Goal: Task Accomplishment & Management: Manage account settings

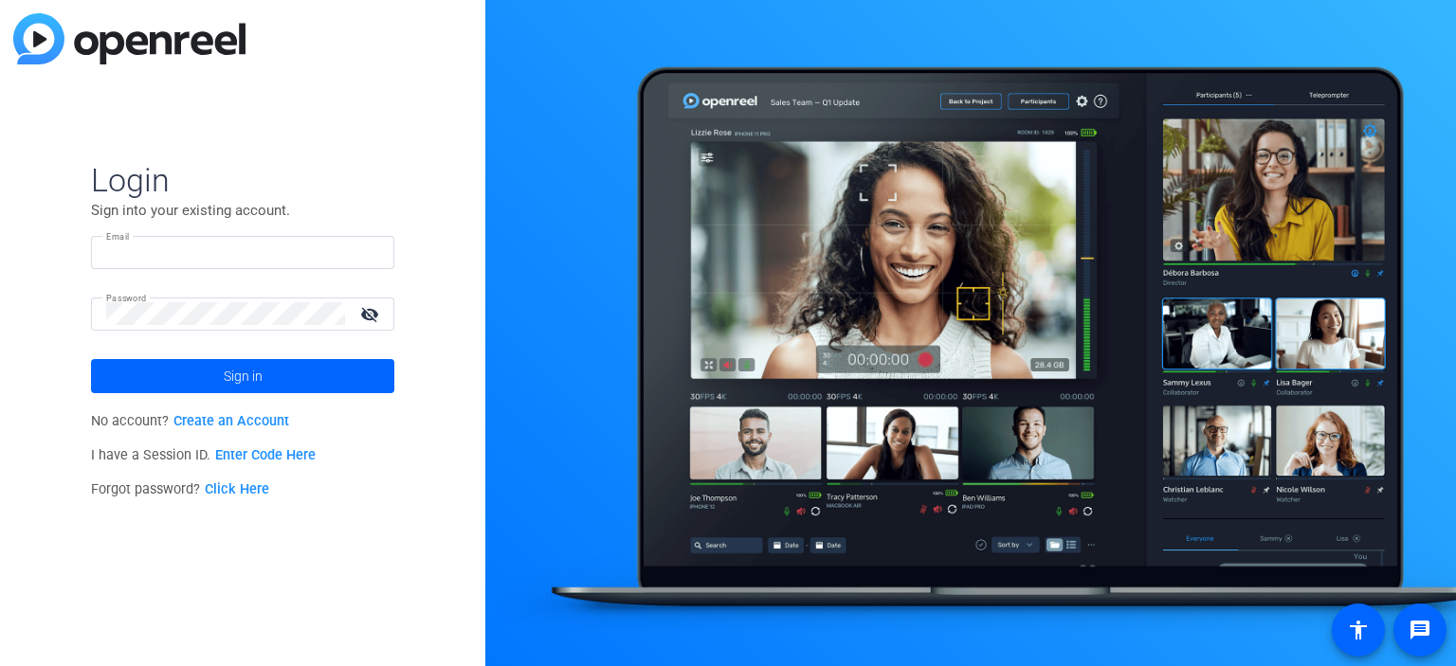
type input "[PERSON_NAME][EMAIL_ADDRESS][PERSON_NAME][DOMAIN_NAME]"
click at [231, 487] on link "Click Here" at bounding box center [237, 489] width 64 height 16
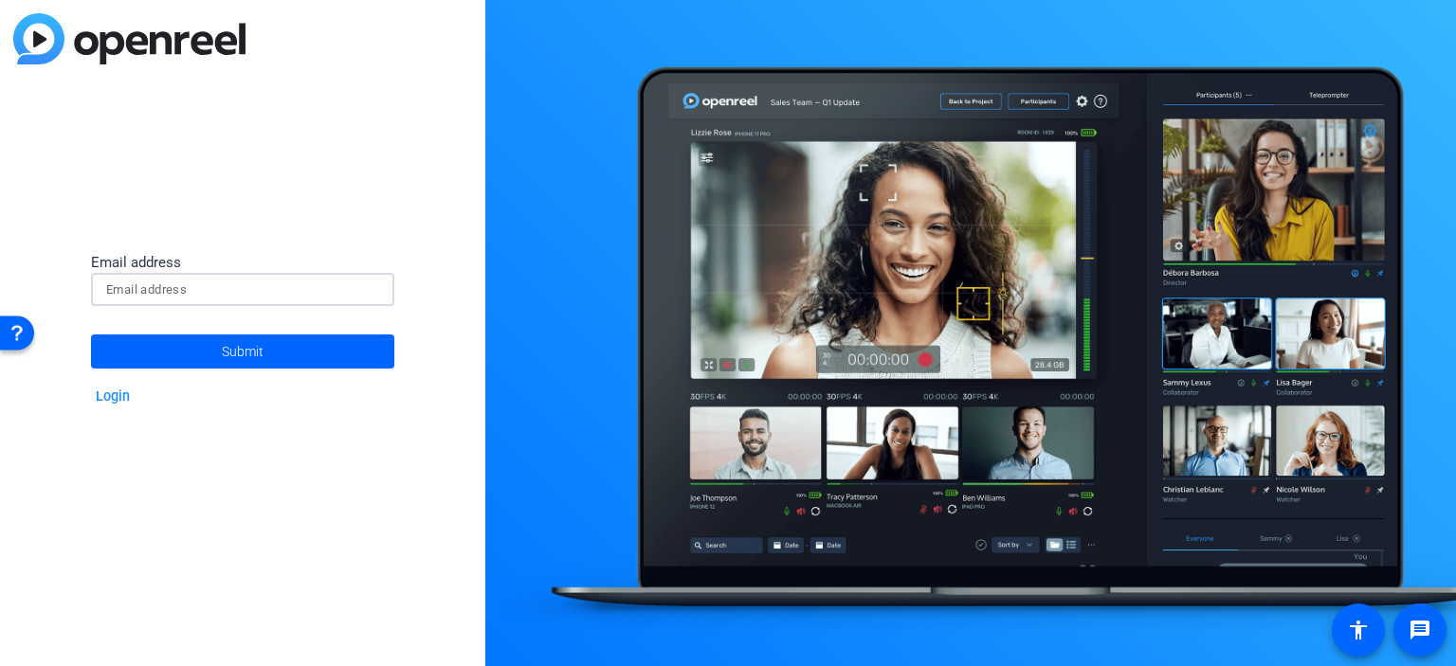
click at [210, 288] on input at bounding box center [242, 290] width 273 height 23
type input "[PERSON_NAME][EMAIL_ADDRESS][PERSON_NAME][DOMAIN_NAME]"
click at [281, 346] on span at bounding box center [242, 351] width 303 height 45
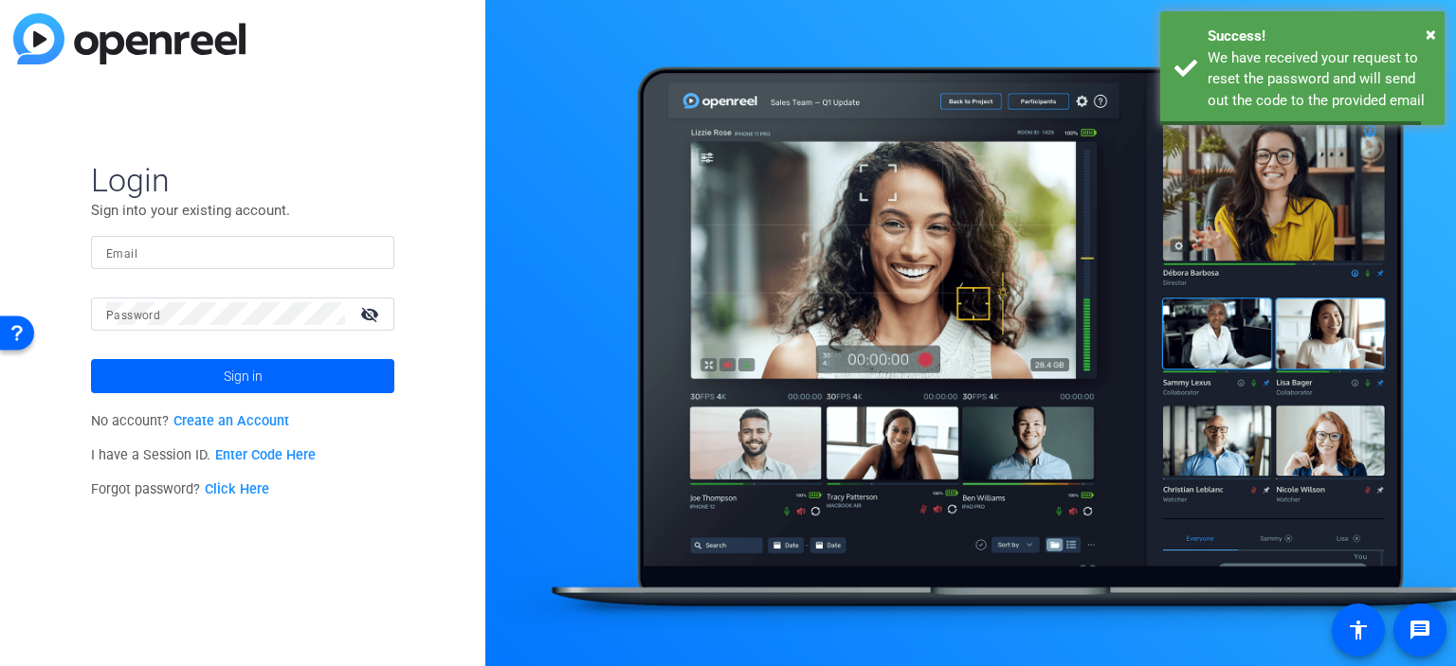
type input "[PERSON_NAME][EMAIL_ADDRESS][PERSON_NAME][DOMAIN_NAME]"
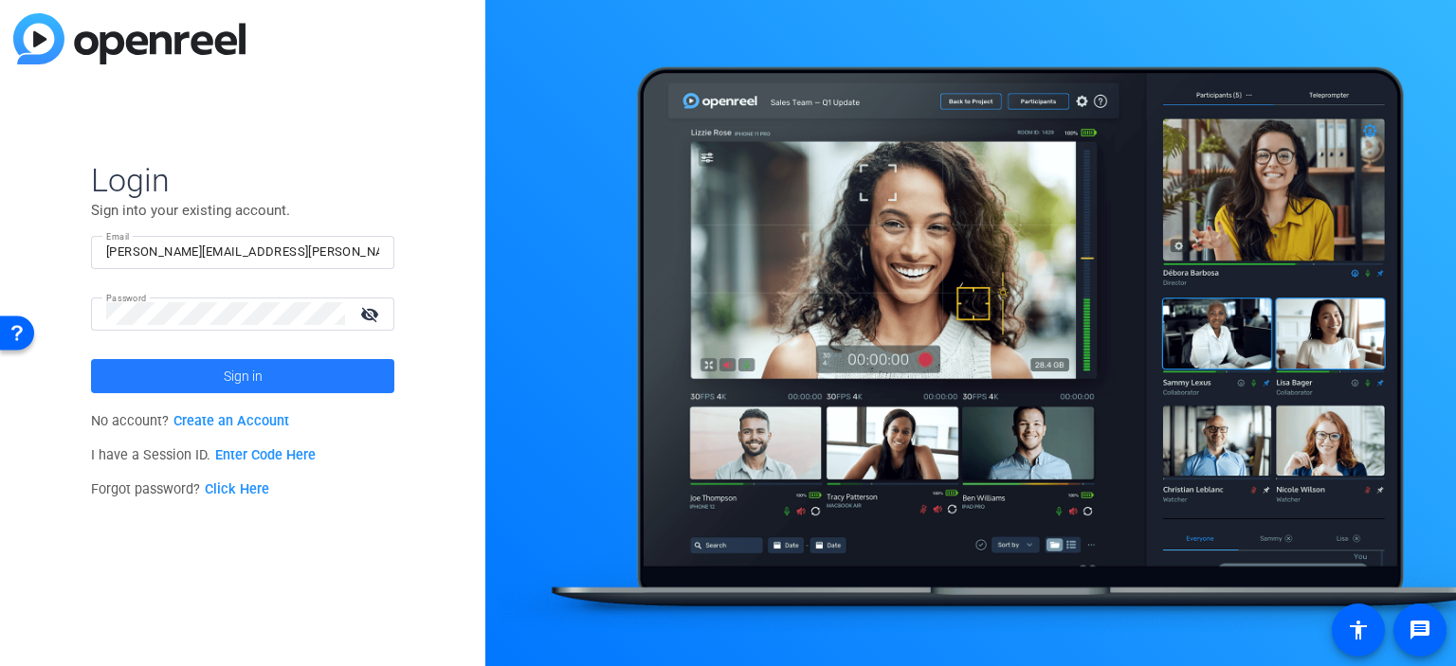
click at [277, 382] on span at bounding box center [242, 375] width 303 height 45
click at [240, 485] on link "Click Here" at bounding box center [237, 489] width 64 height 16
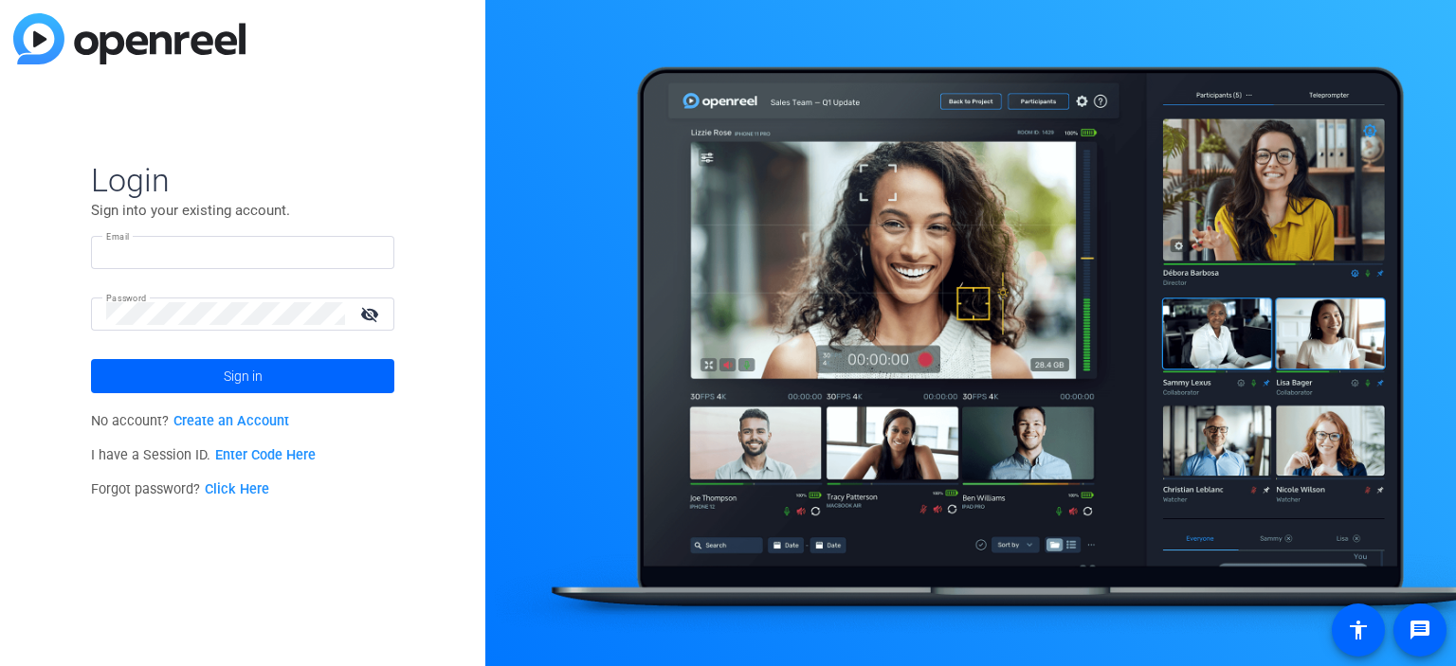
type input "[PERSON_NAME][EMAIL_ADDRESS][PERSON_NAME][DOMAIN_NAME]"
click at [370, 315] on mat-icon "visibility_off" at bounding box center [371, 313] width 45 height 27
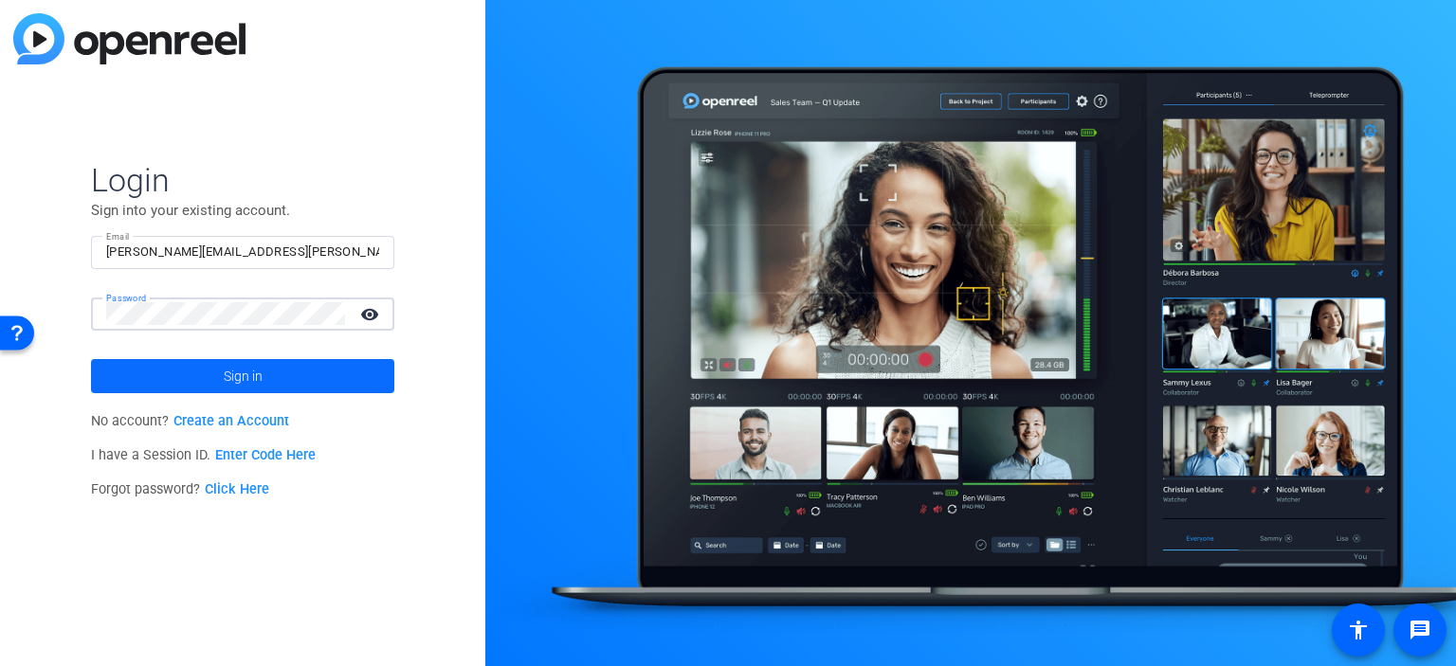
click at [163, 364] on span at bounding box center [242, 375] width 303 height 45
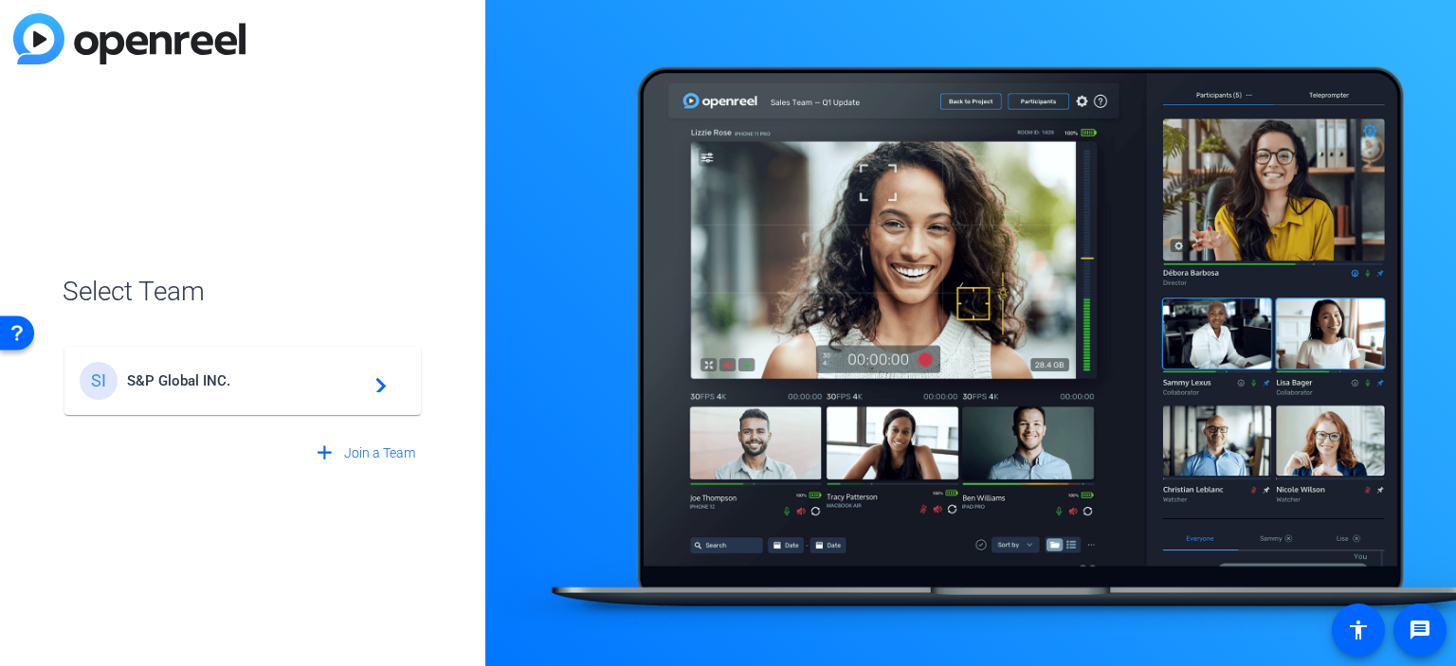
click at [208, 380] on span "S&P Global INC." at bounding box center [245, 380] width 237 height 17
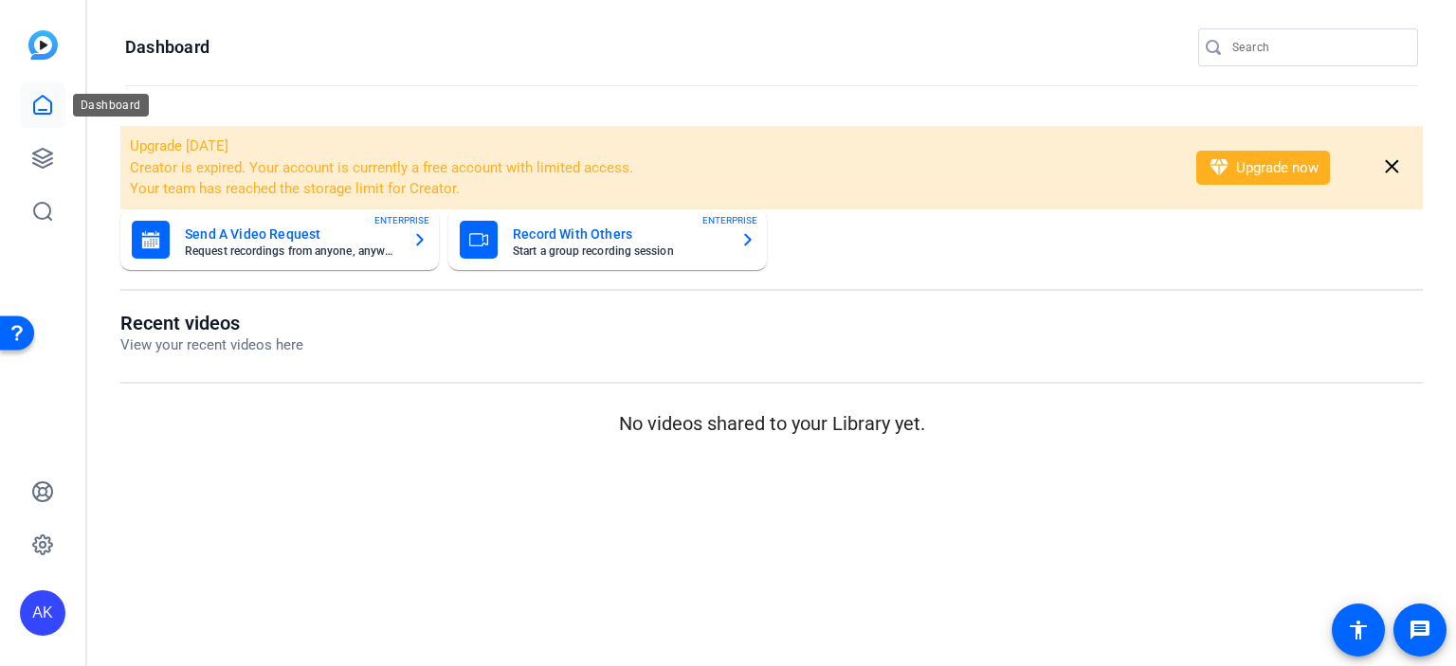
click at [48, 104] on icon at bounding box center [42, 105] width 23 height 23
click at [38, 155] on icon at bounding box center [42, 158] width 19 height 19
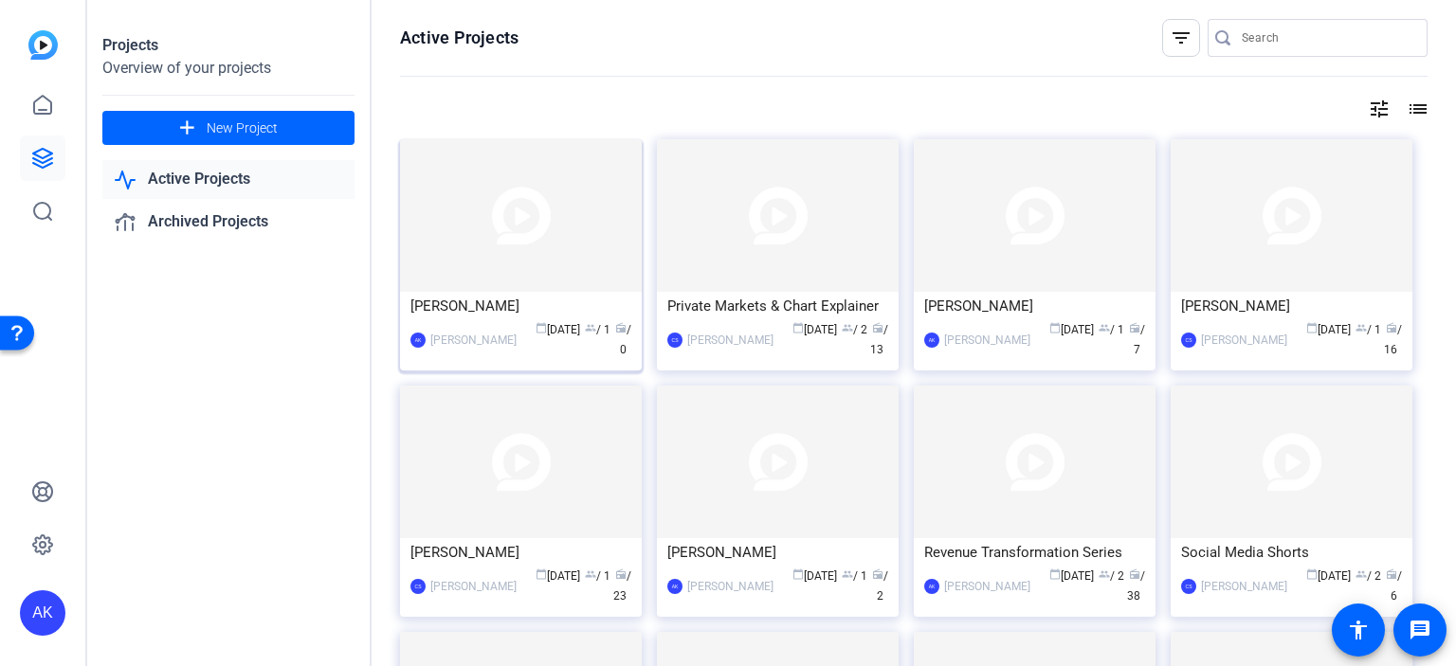
click at [467, 293] on div "[PERSON_NAME]" at bounding box center [520, 306] width 221 height 28
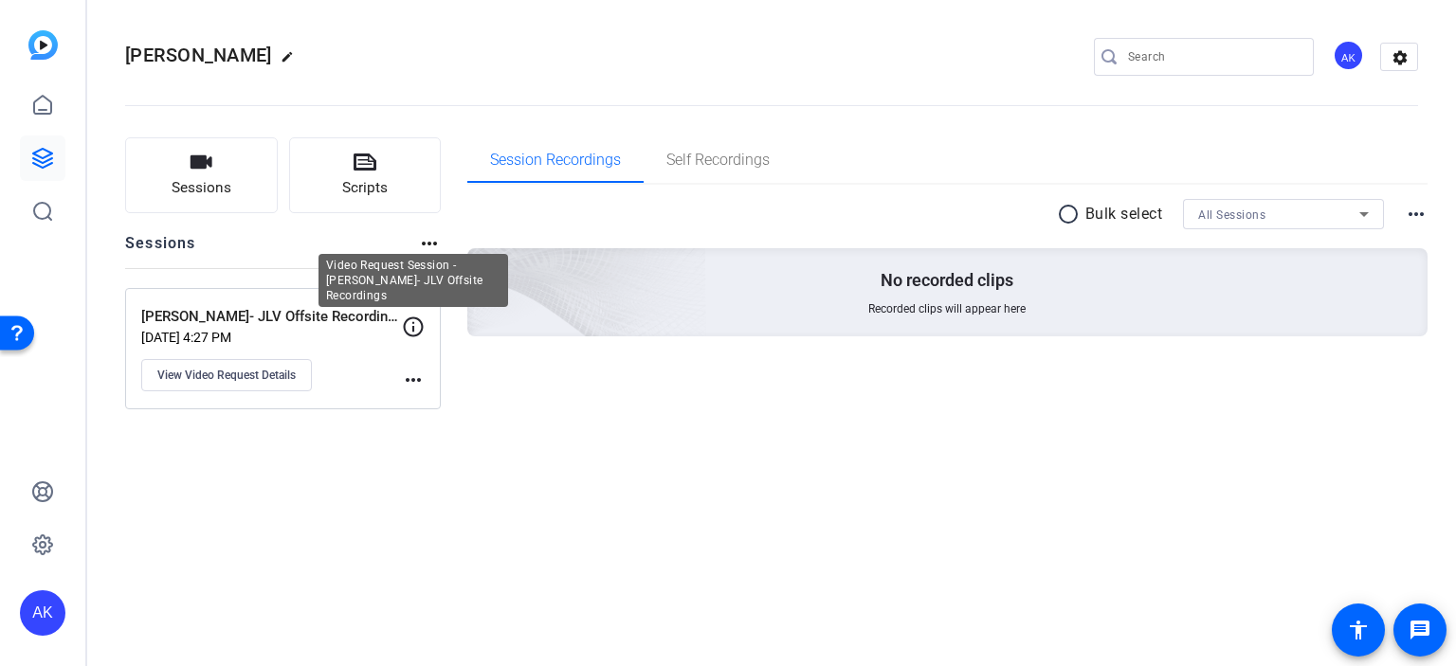
click at [413, 321] on icon at bounding box center [414, 327] width 20 height 20
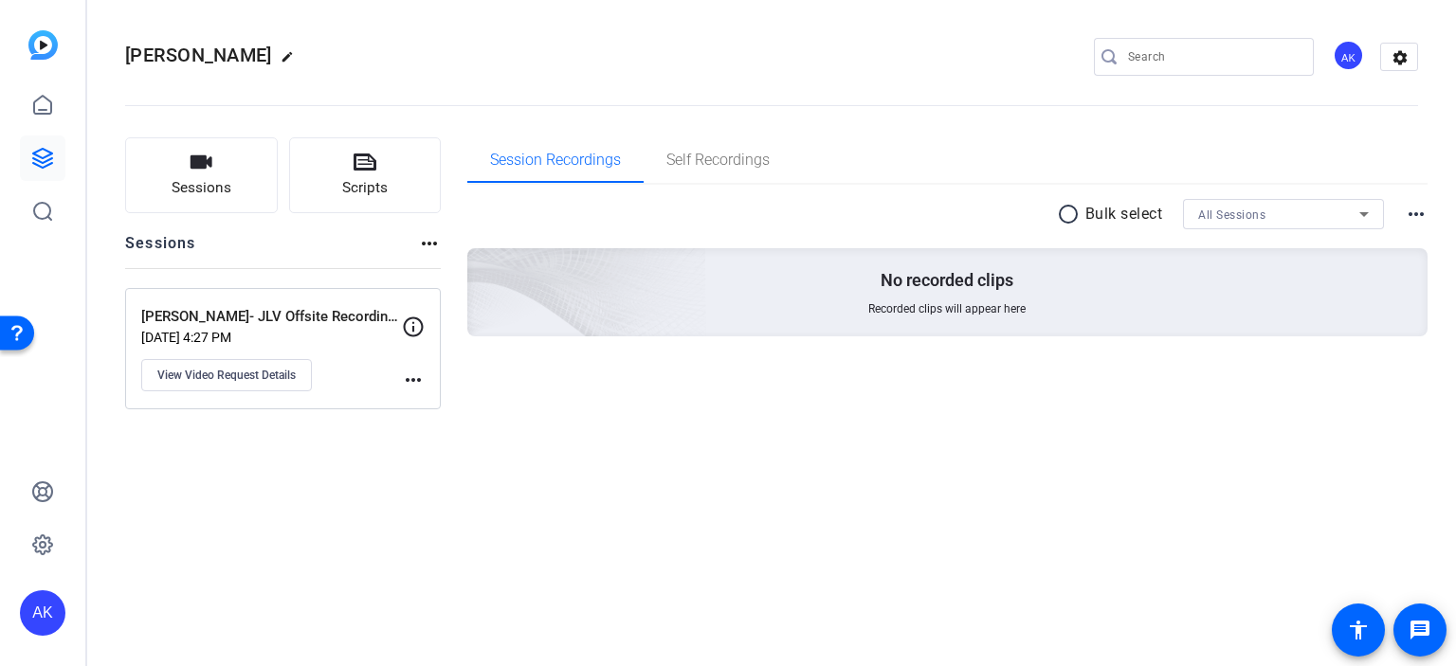
click at [410, 382] on mat-icon "more_horiz" at bounding box center [413, 380] width 23 height 23
click at [429, 412] on span "Archive Session" at bounding box center [460, 406] width 86 height 23
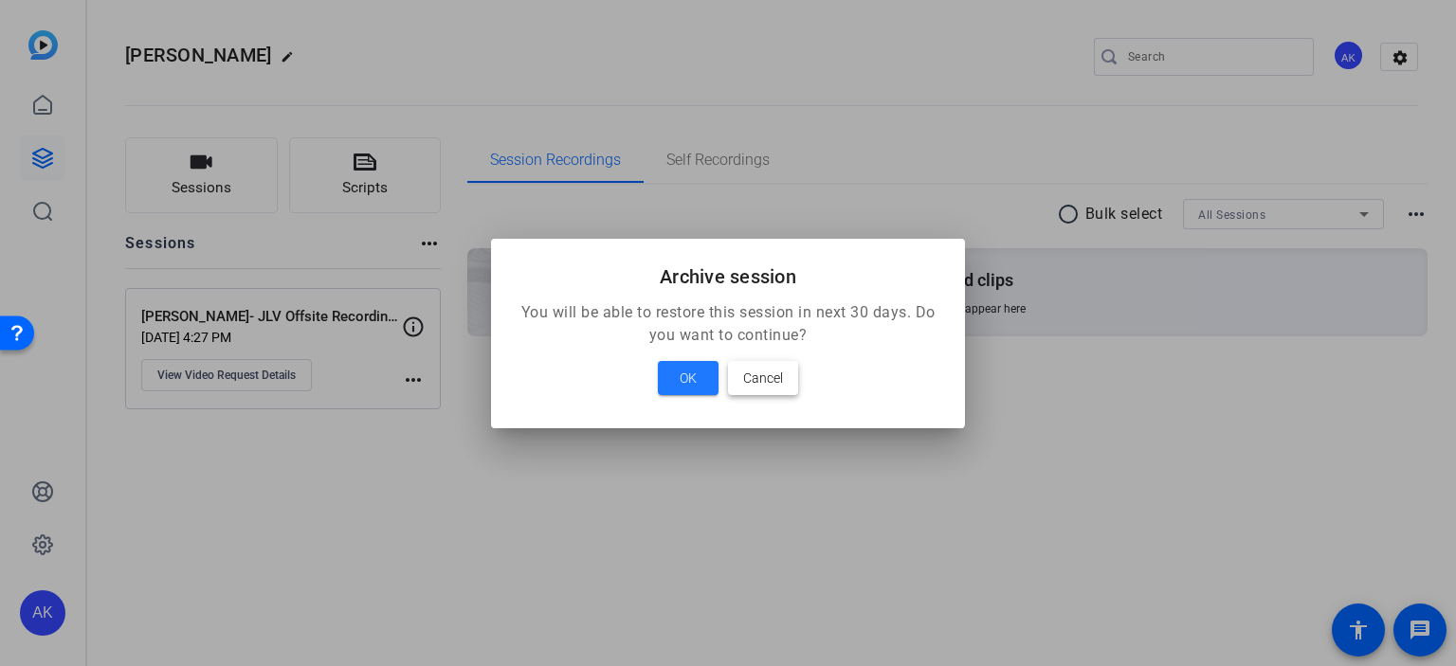
click at [764, 380] on span "Cancel" at bounding box center [763, 378] width 40 height 23
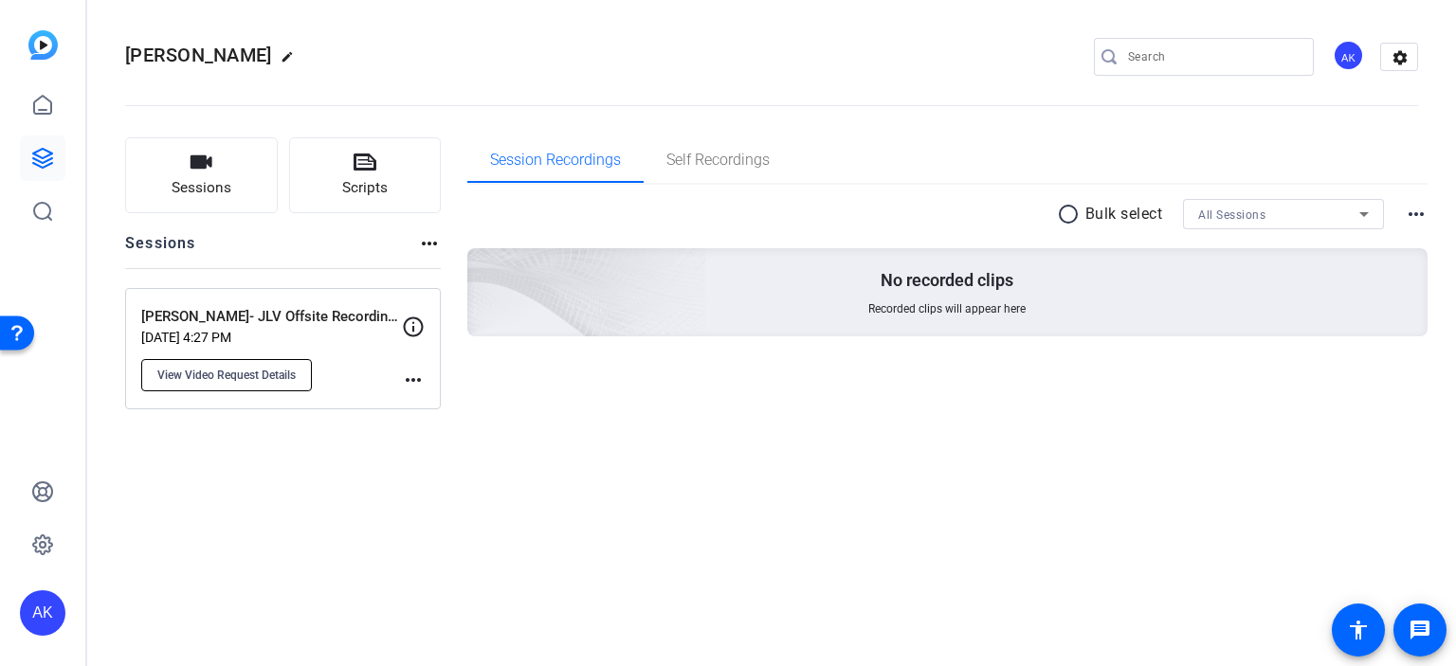
click at [232, 368] on span "View Video Request Details" at bounding box center [226, 375] width 138 height 15
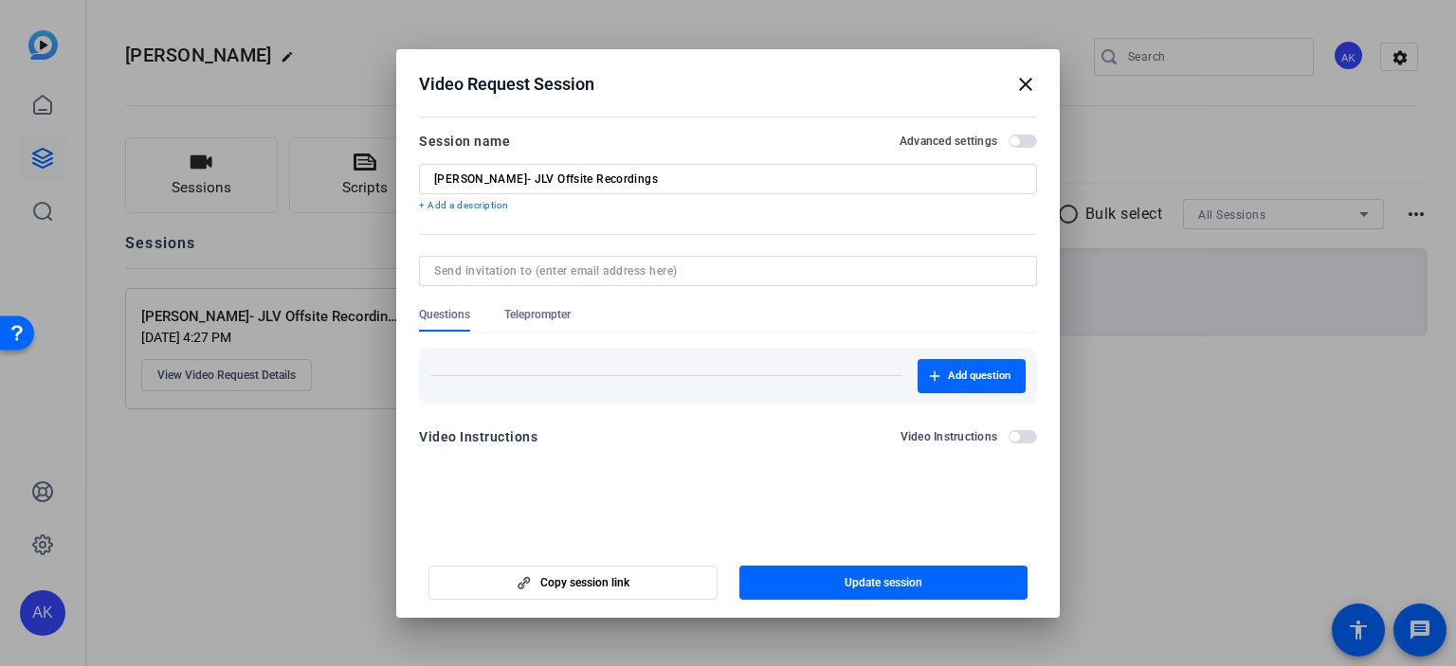
click at [1025, 139] on span "button" at bounding box center [1022, 141] width 28 height 13
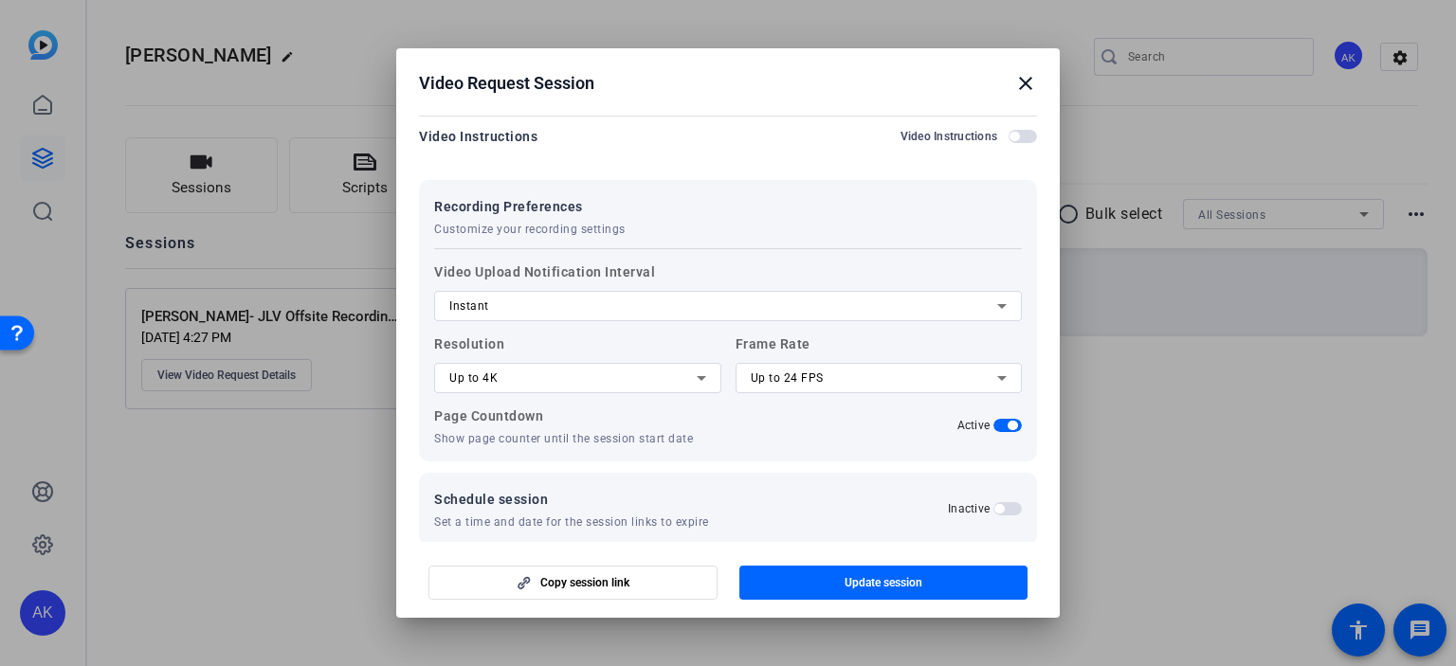
scroll to position [300, 0]
click at [1006, 507] on span "button" at bounding box center [1007, 507] width 28 height 13
click at [1007, 507] on span "button" at bounding box center [1011, 507] width 9 height 9
click at [498, 499] on span "Schedule session" at bounding box center [571, 498] width 275 height 23
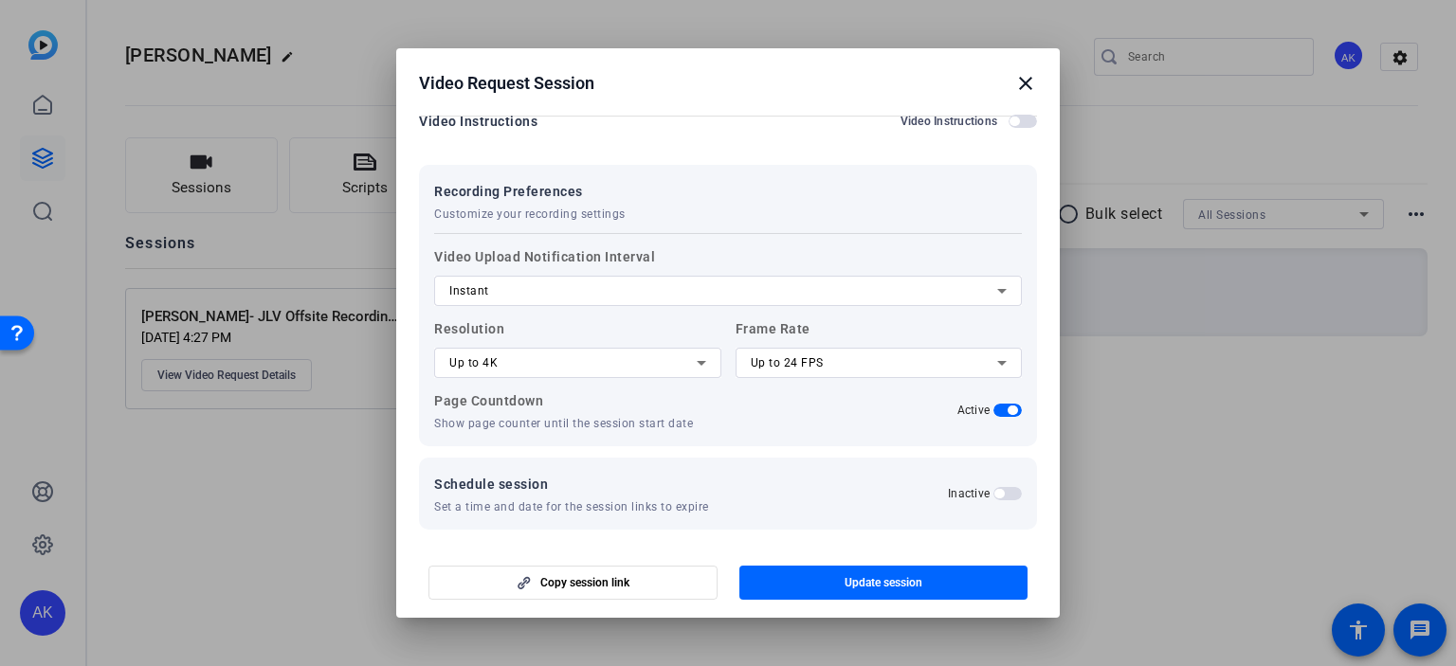
scroll to position [321, 0]
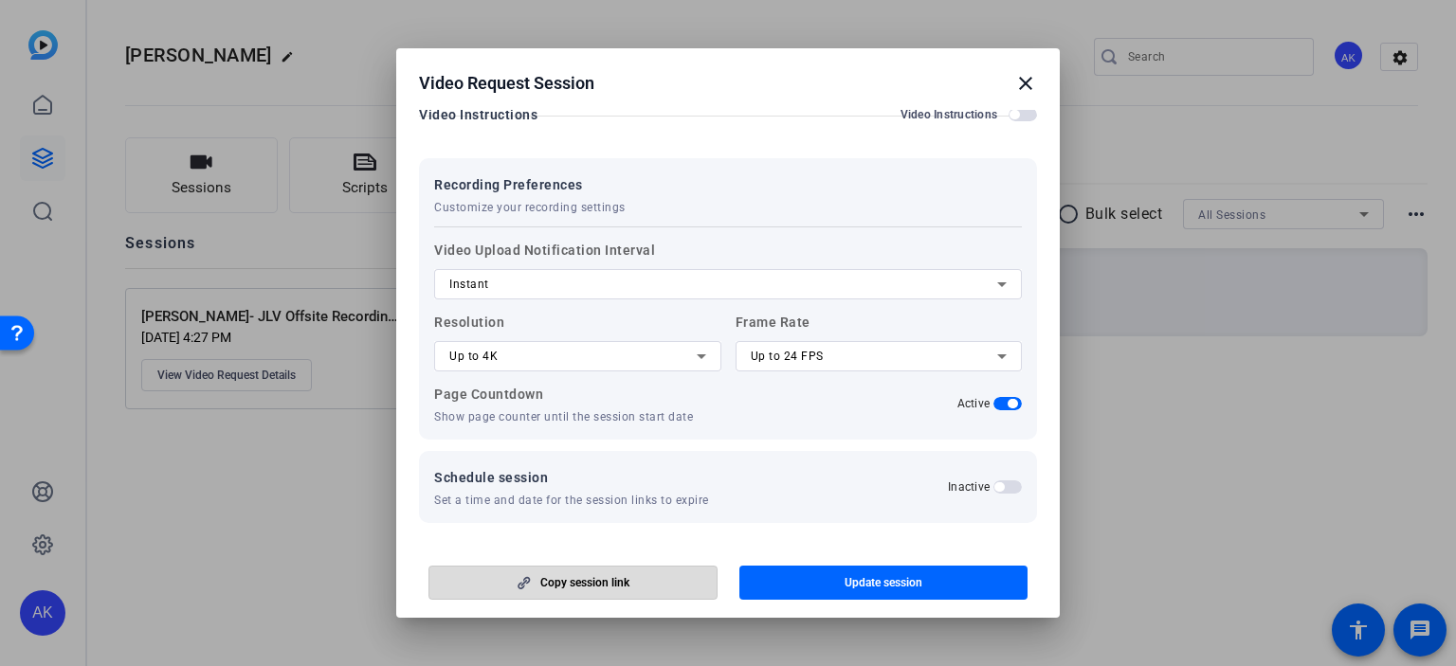
click at [650, 584] on span "button" at bounding box center [572, 582] width 287 height 45
click at [159, 505] on div at bounding box center [728, 333] width 1456 height 666
click at [1025, 80] on mat-icon "close" at bounding box center [1025, 83] width 23 height 23
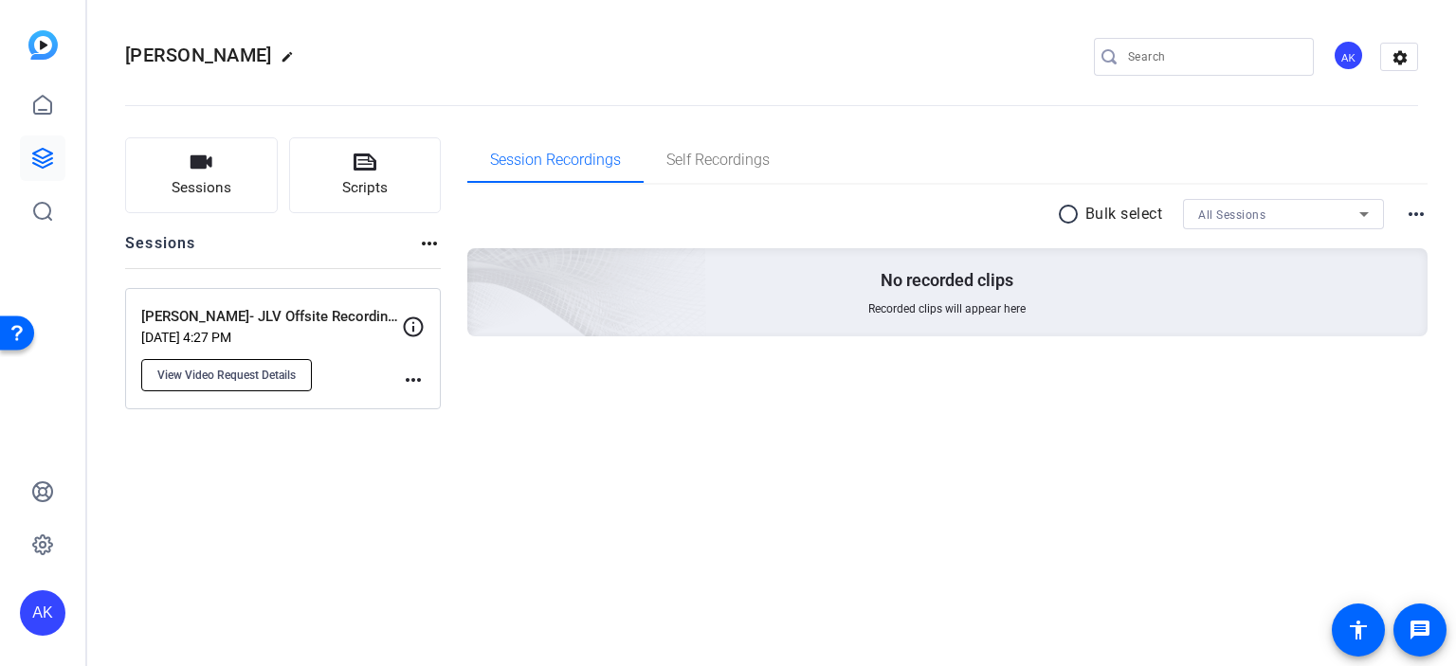
click at [234, 384] on button "View Video Request Details" at bounding box center [226, 375] width 171 height 32
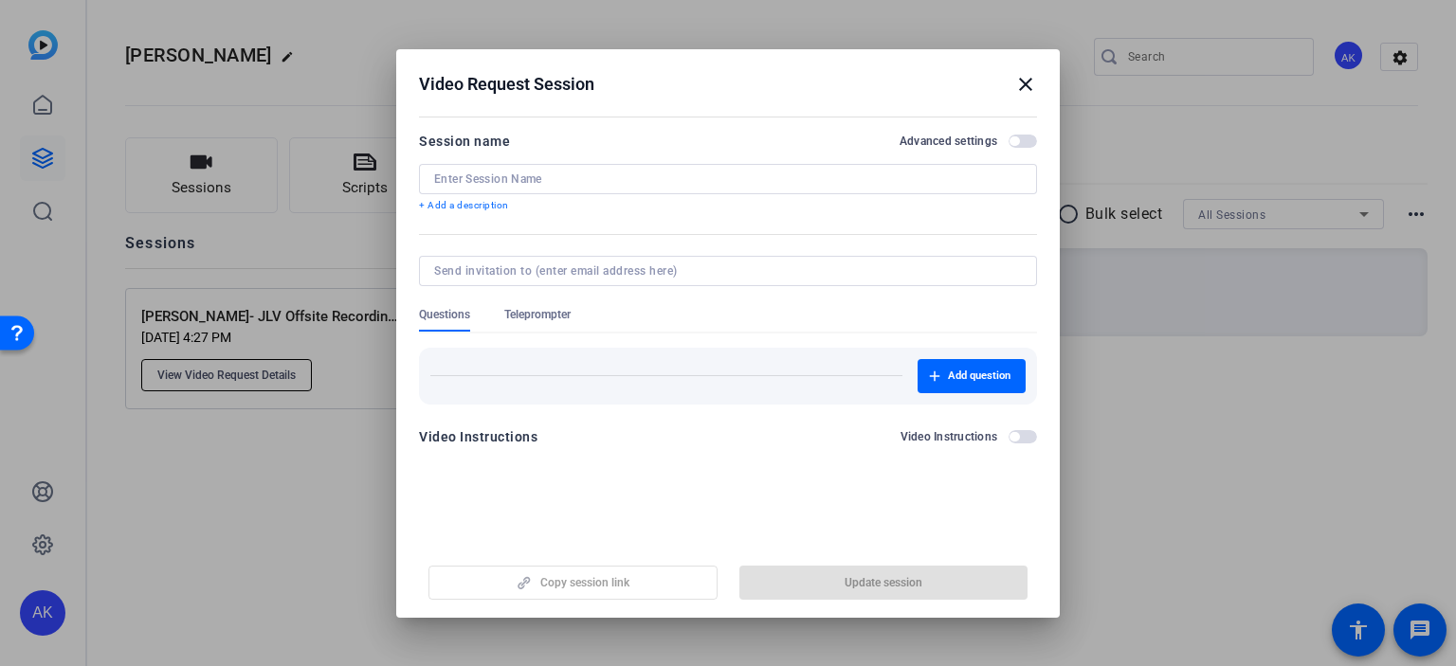
type input "[PERSON_NAME]- JLV Offsite Recordings"
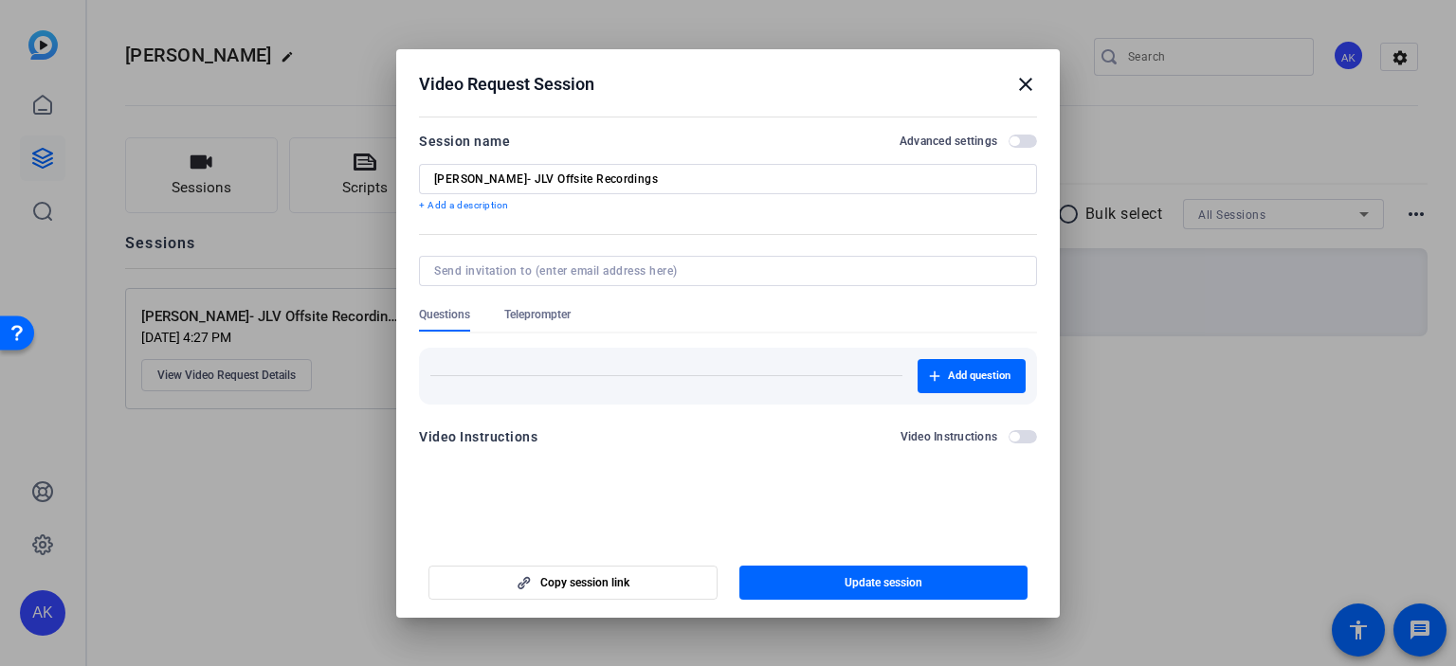
click at [342, 384] on div at bounding box center [728, 333] width 1456 height 666
click at [313, 314] on div at bounding box center [728, 333] width 1456 height 666
drag, startPoint x: 1035, startPoint y: 79, endPoint x: 1027, endPoint y: 86, distance: 10.7
click at [1034, 79] on mat-icon "close" at bounding box center [1025, 84] width 23 height 23
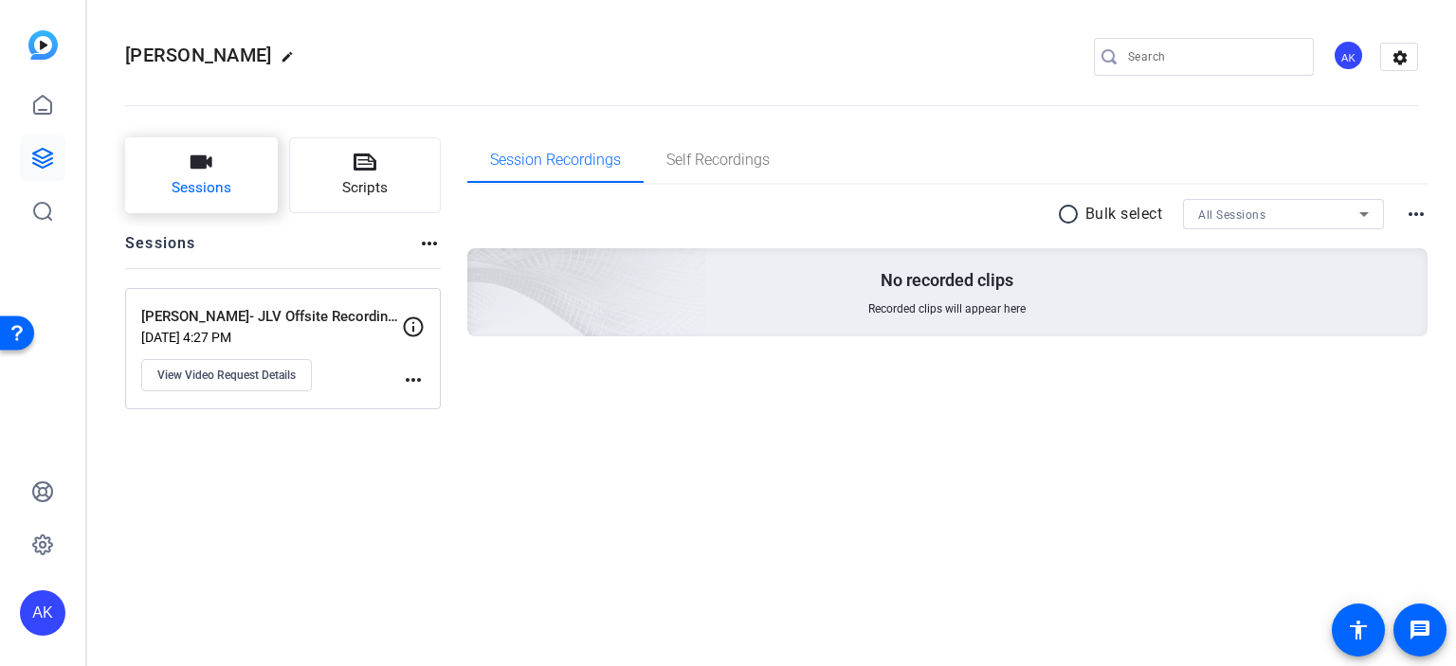
click at [216, 168] on button "Sessions" at bounding box center [201, 175] width 153 height 76
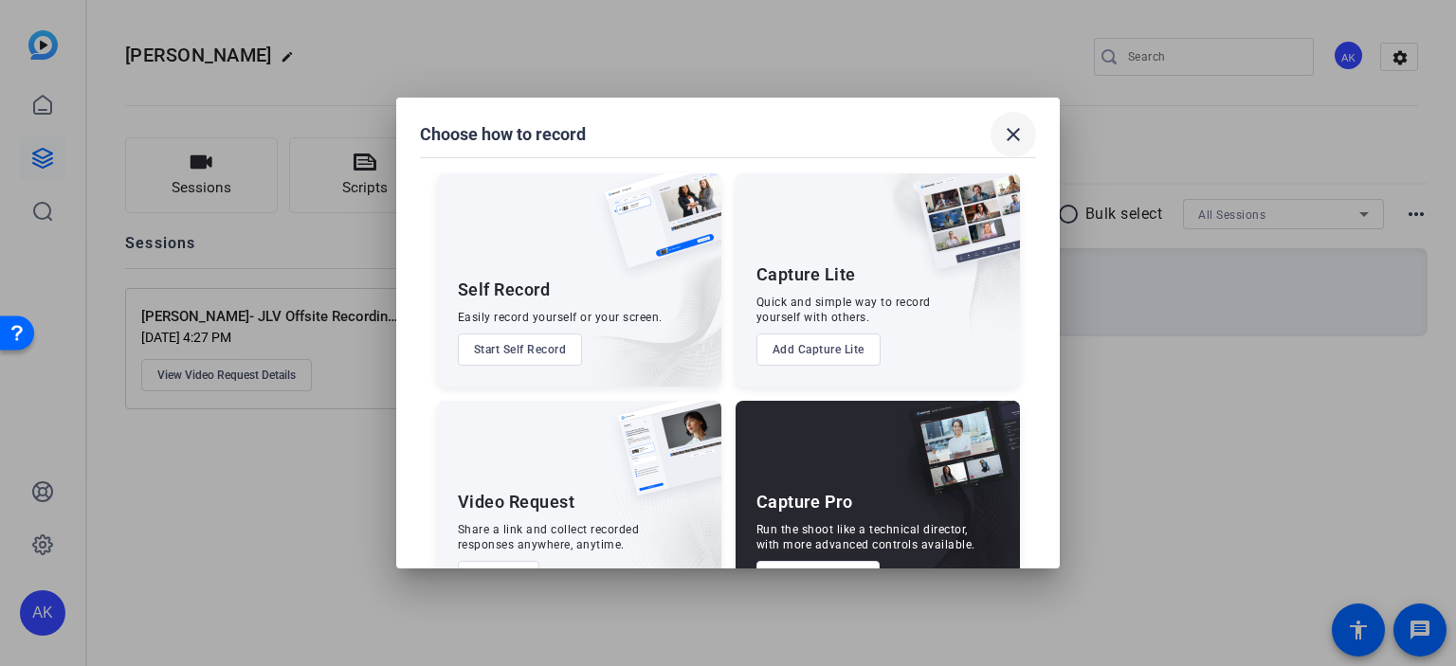
click at [1016, 134] on mat-icon "close" at bounding box center [1013, 134] width 23 height 23
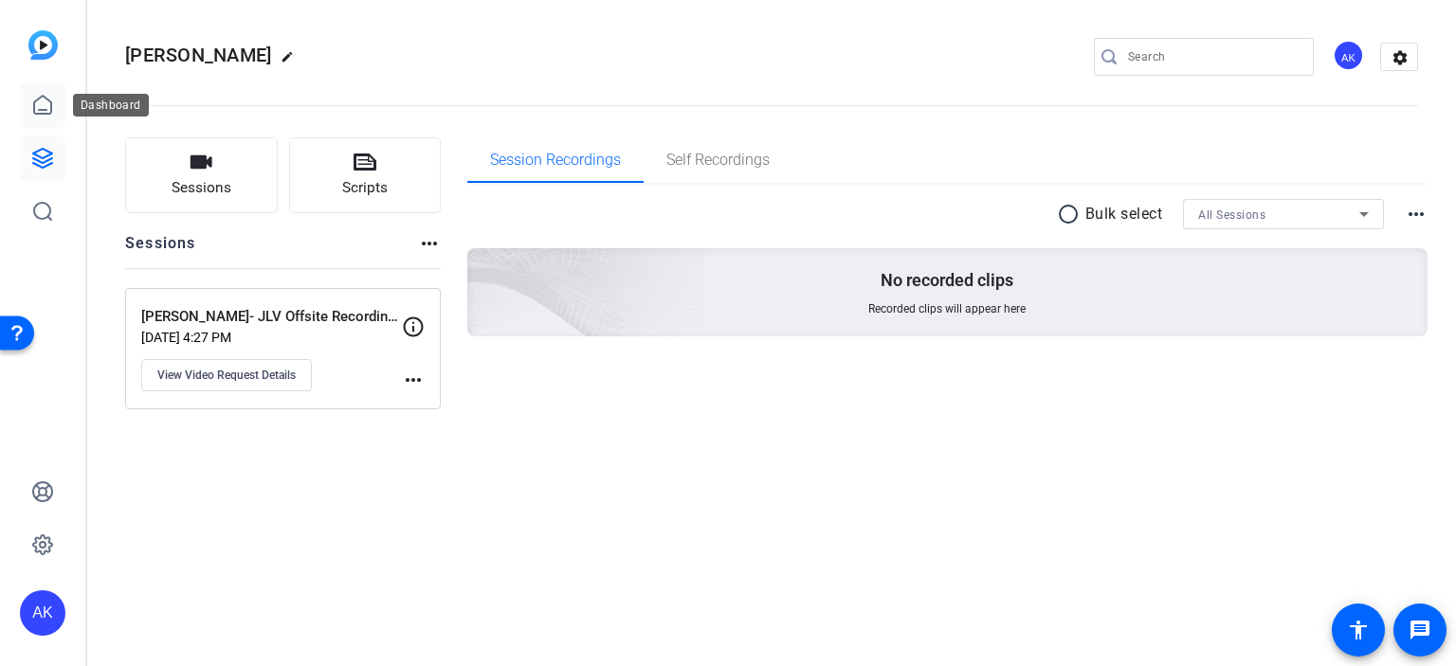
click at [41, 101] on icon at bounding box center [42, 105] width 23 height 23
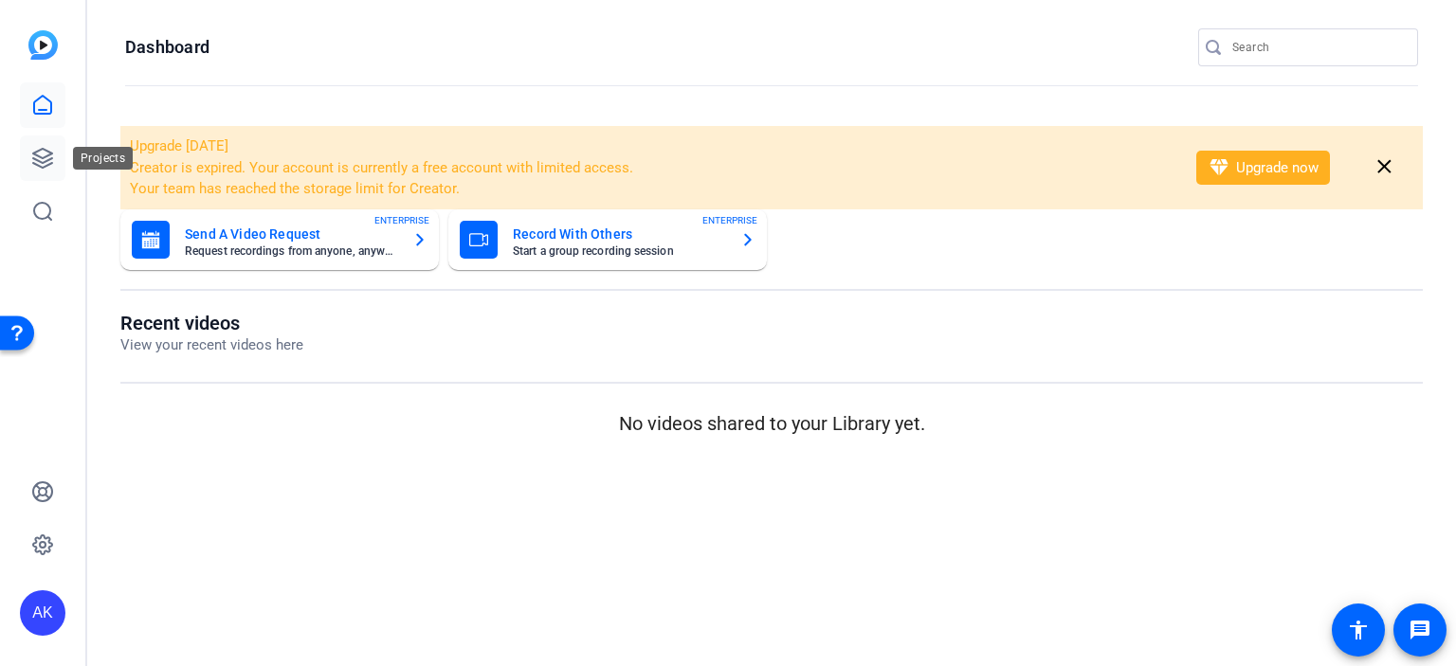
click at [45, 164] on icon at bounding box center [42, 158] width 23 height 23
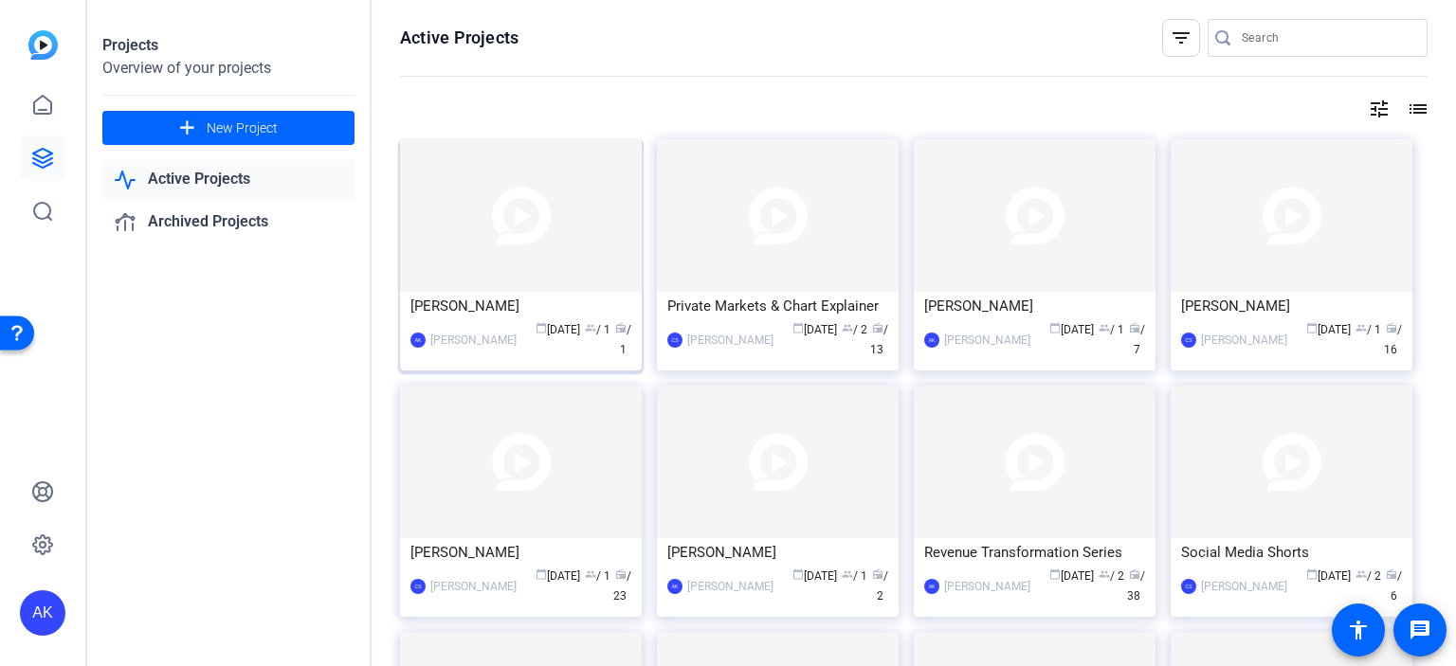
click at [539, 256] on img at bounding box center [521, 215] width 242 height 153
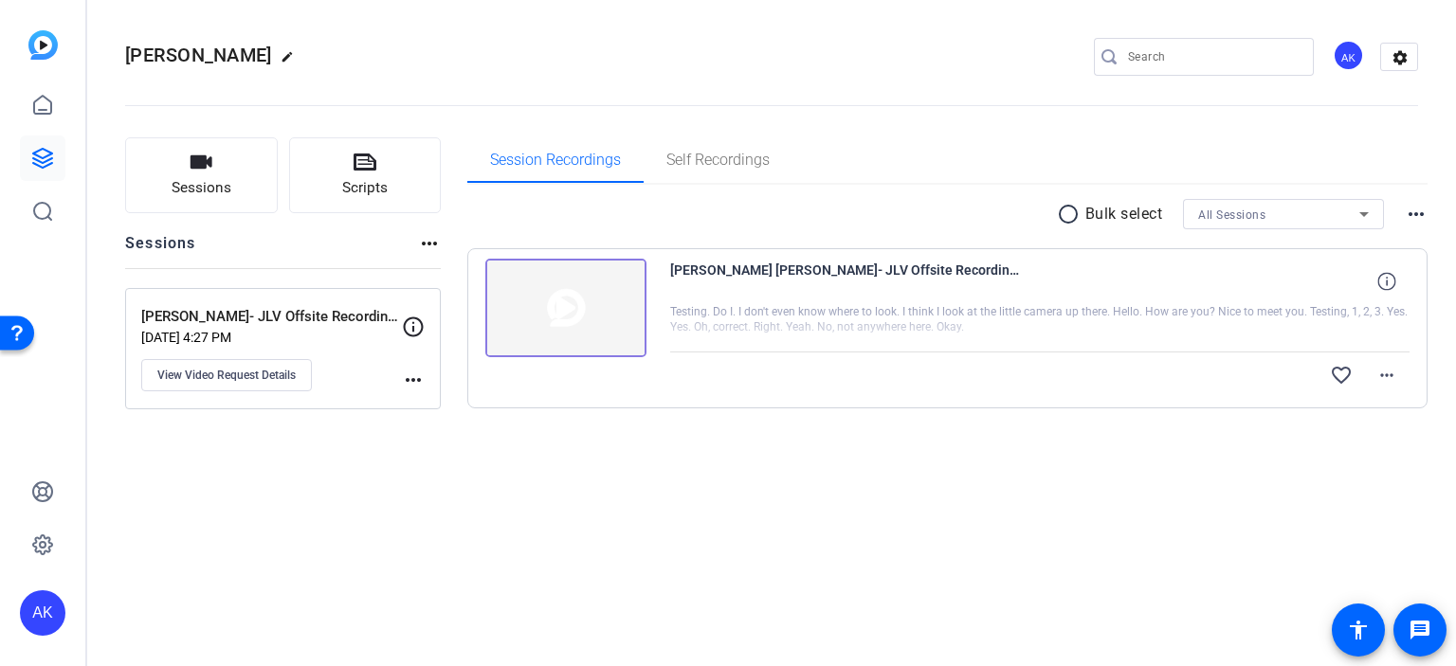
click at [578, 292] on img at bounding box center [565, 308] width 161 height 99
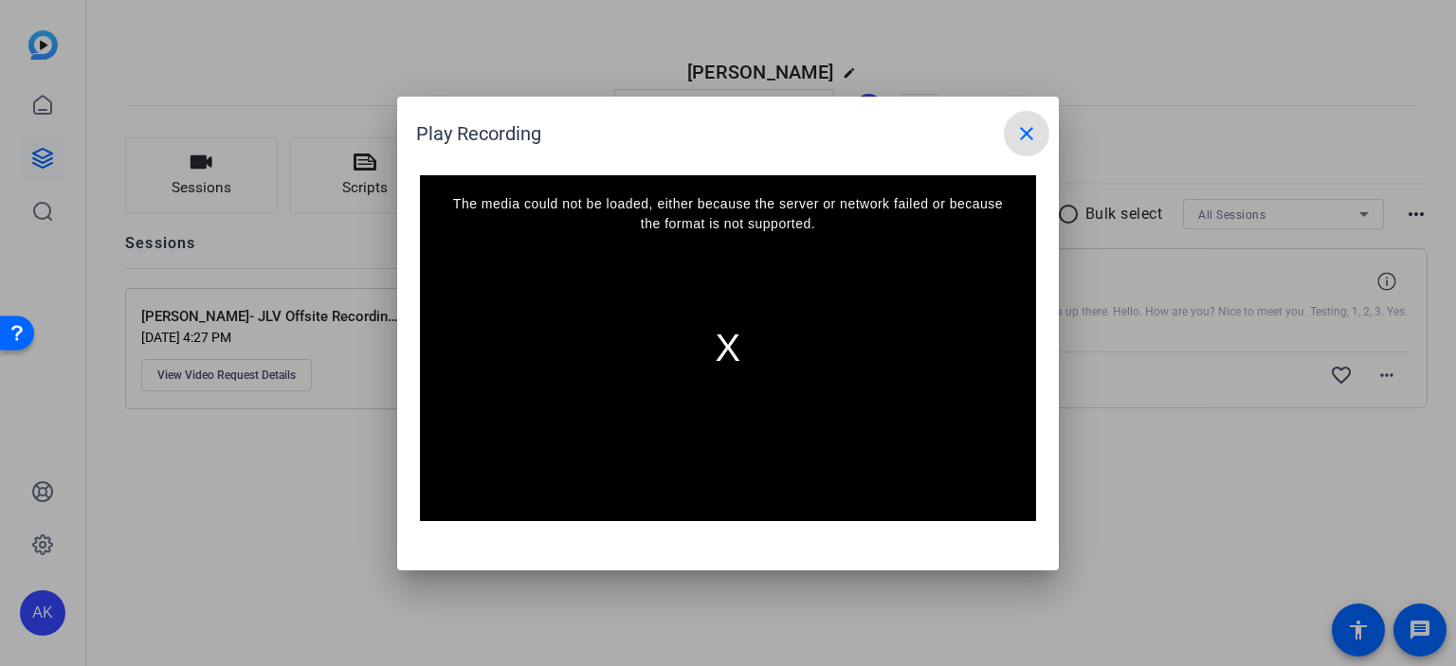
click at [1025, 129] on mat-icon "close" at bounding box center [1026, 133] width 23 height 23
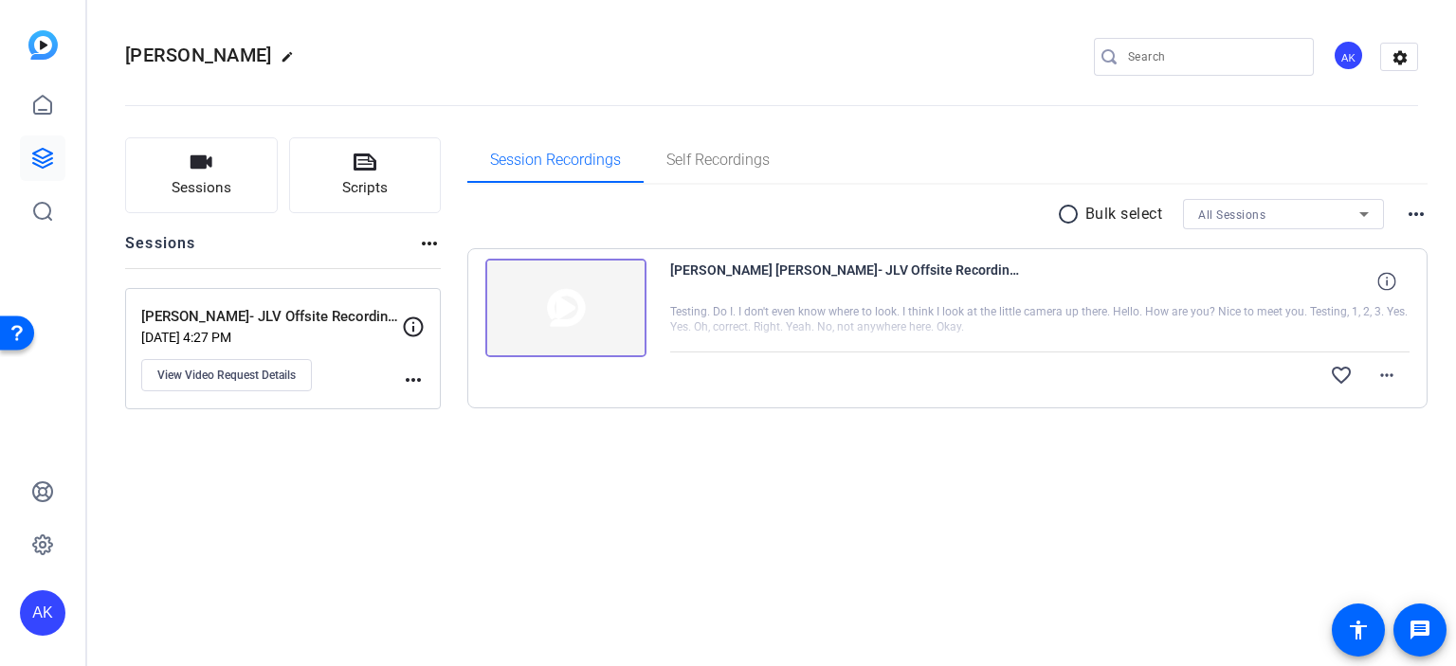
click at [594, 332] on img at bounding box center [565, 308] width 161 height 99
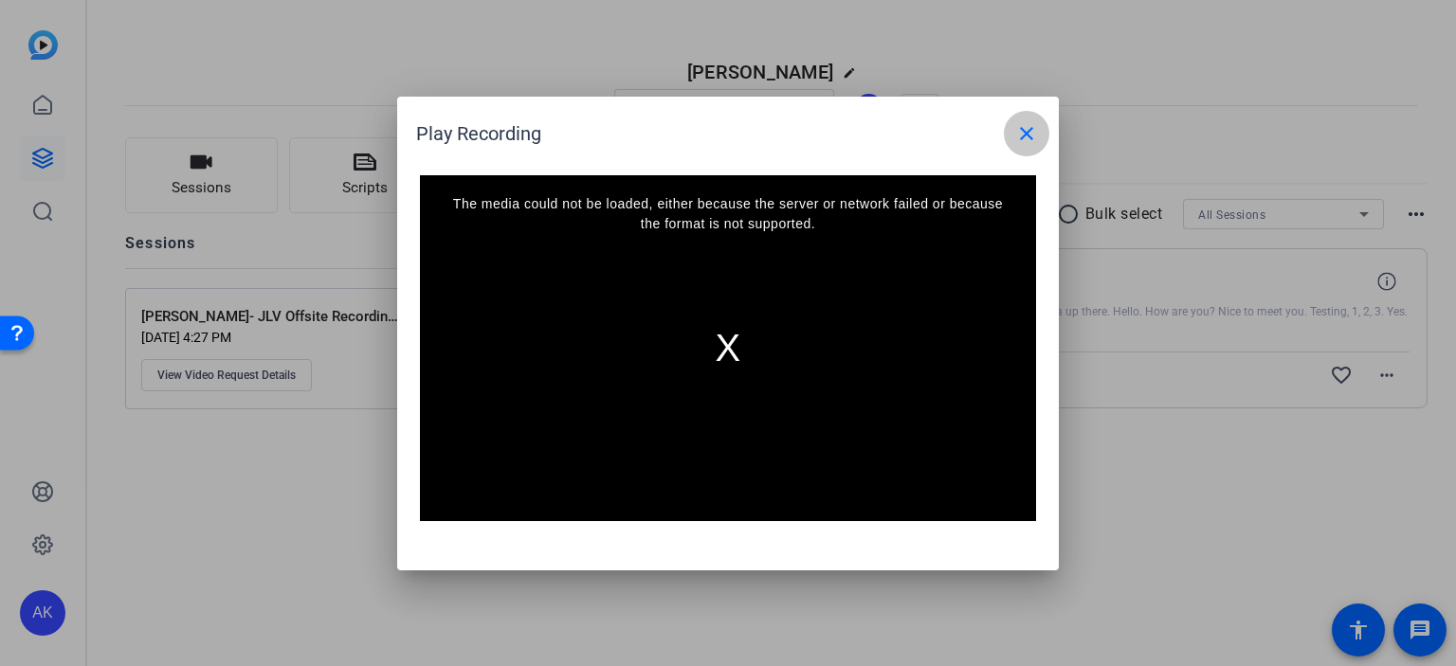
click at [1028, 143] on mat-icon "close" at bounding box center [1026, 133] width 23 height 23
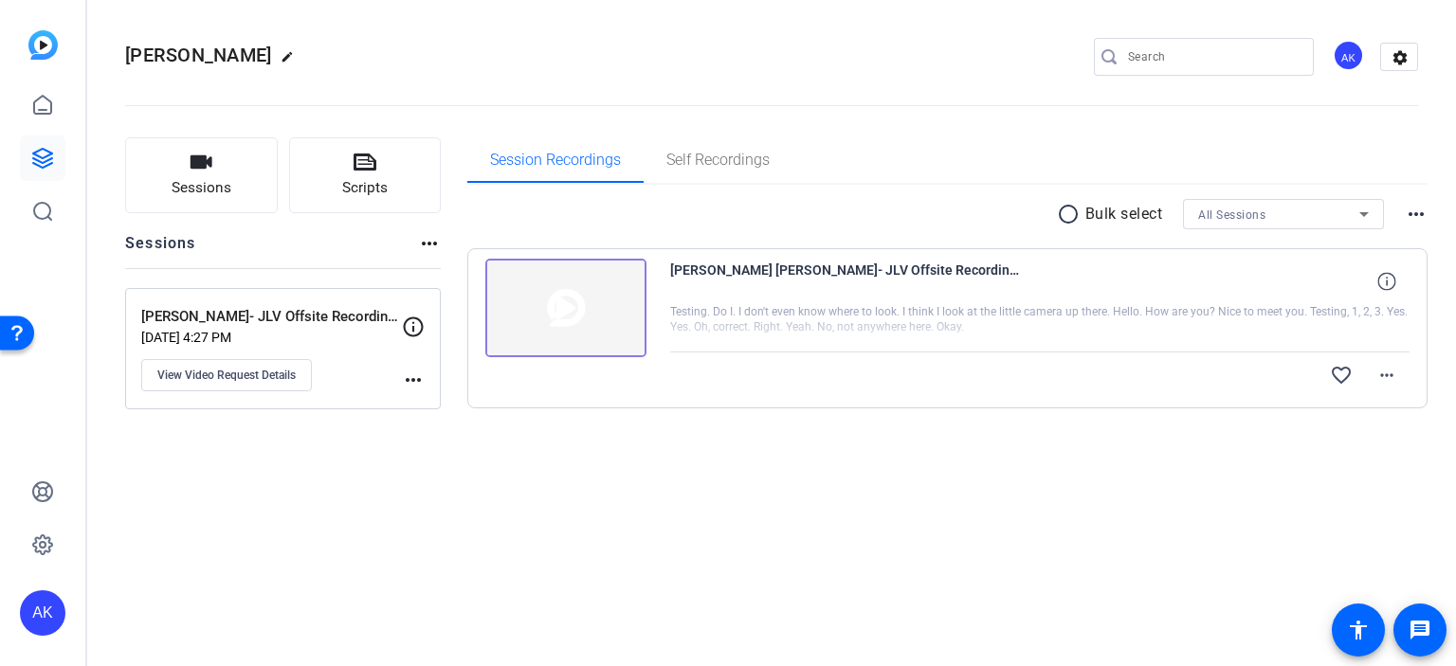
click at [548, 589] on div "[PERSON_NAME] edit AK settings Sessions Scripts Sessions more_horiz [PERSON_NAM…" at bounding box center [771, 333] width 1368 height 666
click at [574, 298] on img at bounding box center [565, 308] width 161 height 99
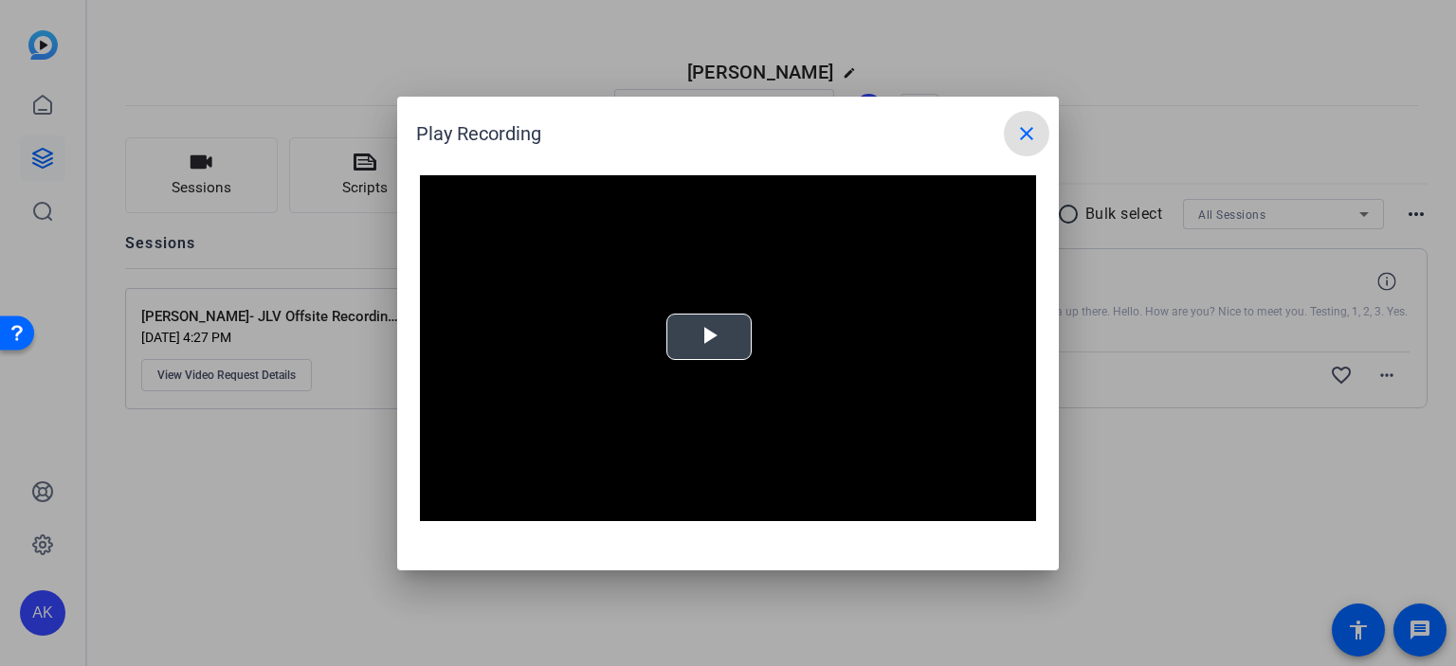
click at [709, 336] on span "Video Player" at bounding box center [709, 336] width 0 height 0
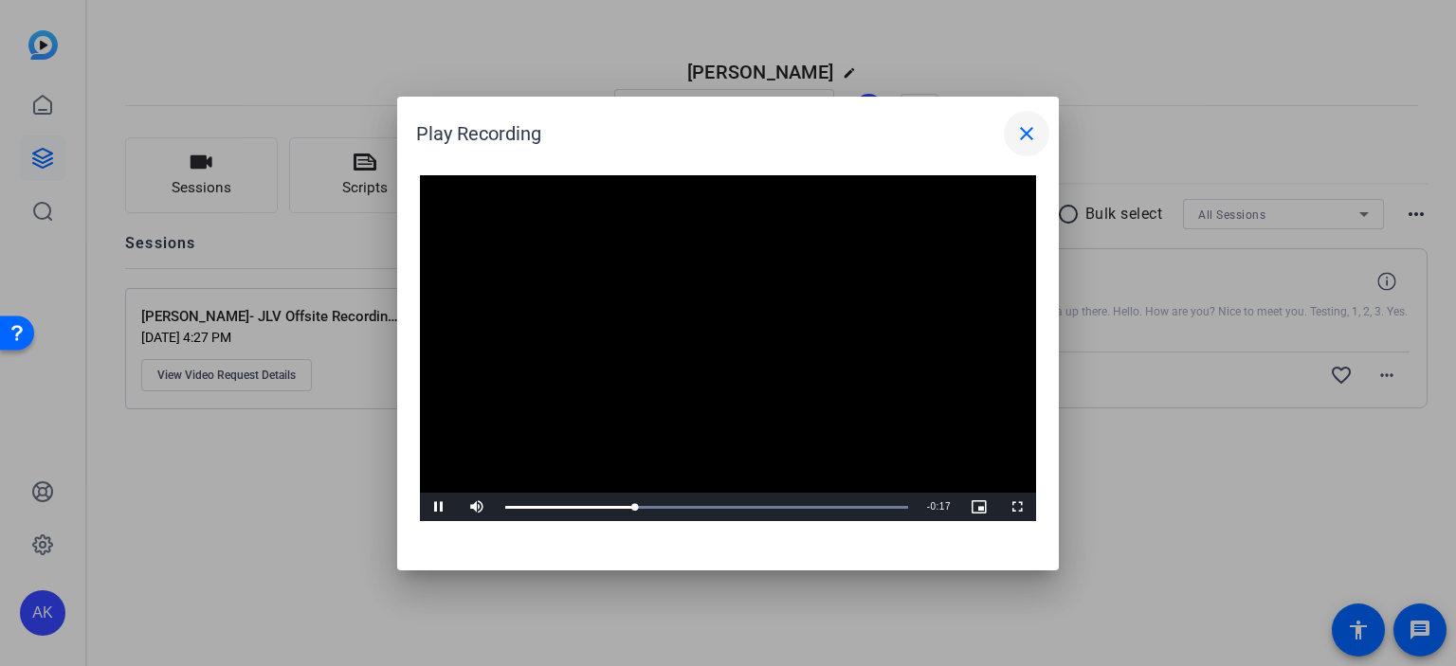
click at [1031, 132] on mat-icon "close" at bounding box center [1026, 133] width 23 height 23
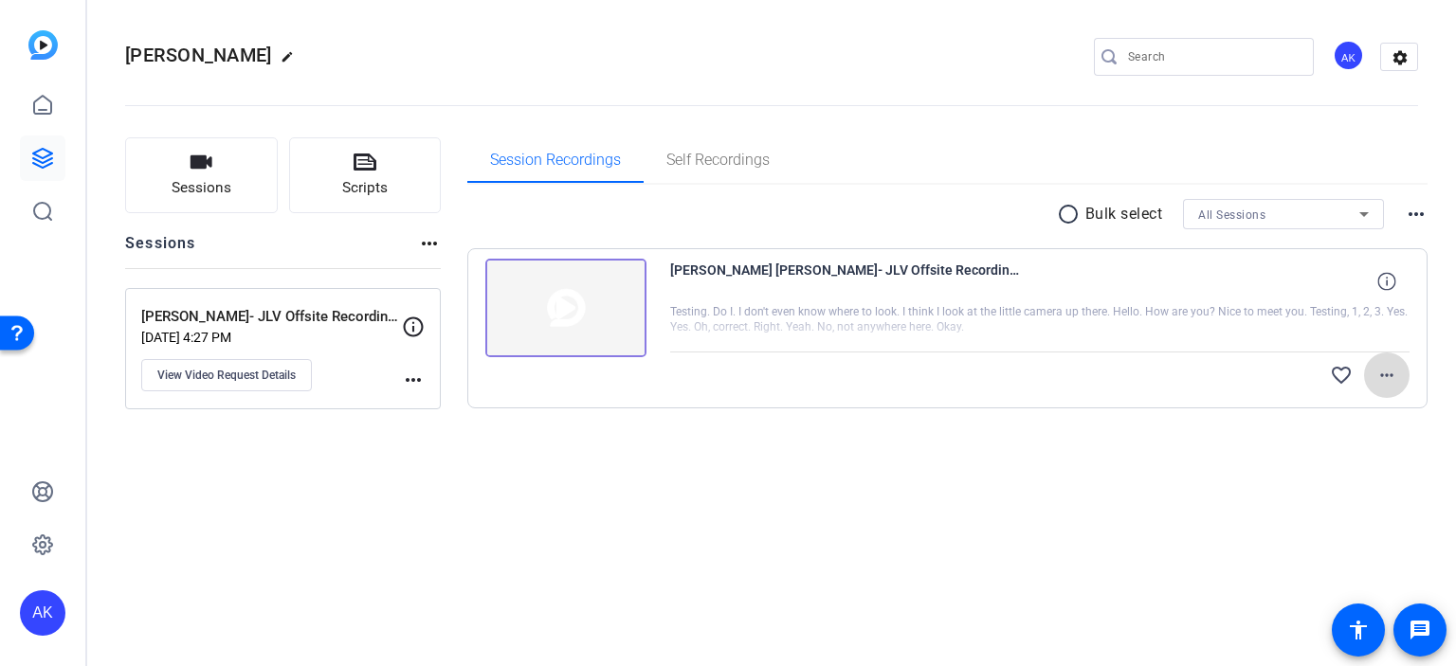
click at [1391, 376] on mat-icon "more_horiz" at bounding box center [1386, 375] width 23 height 23
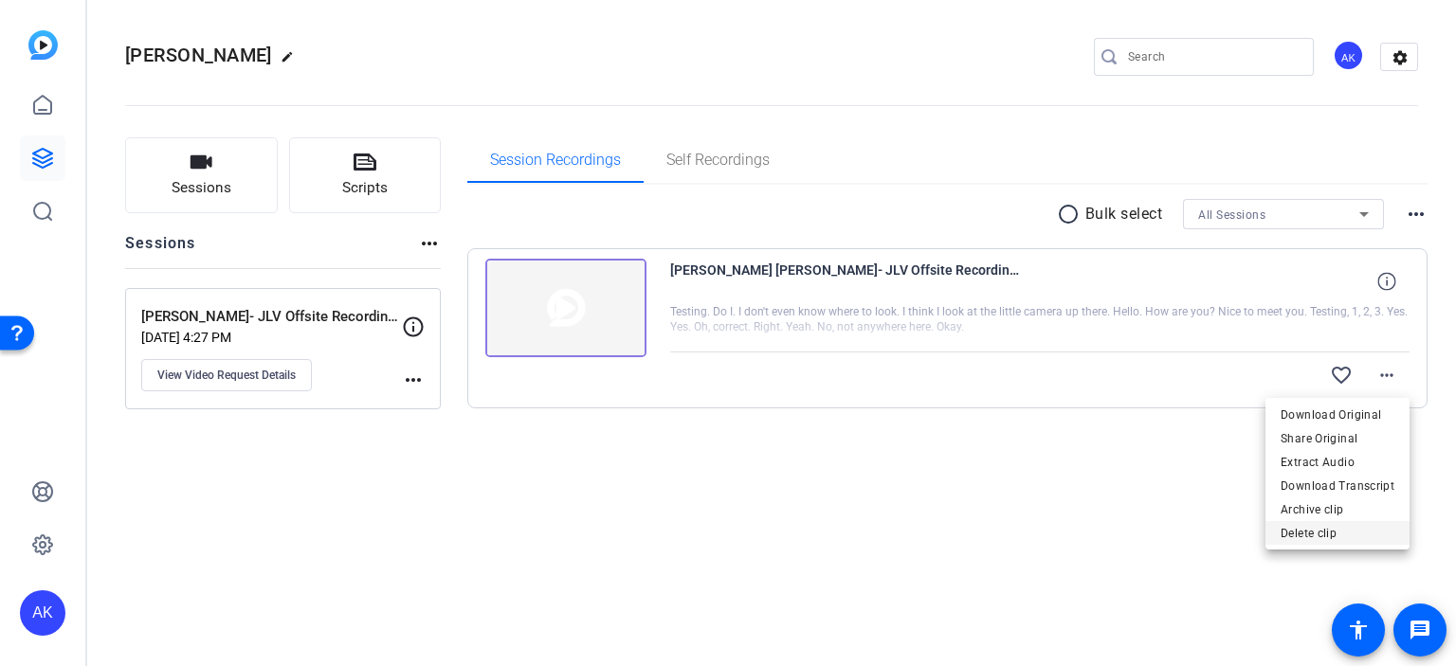
click at [1323, 532] on span "Delete clip" at bounding box center [1337, 532] width 114 height 23
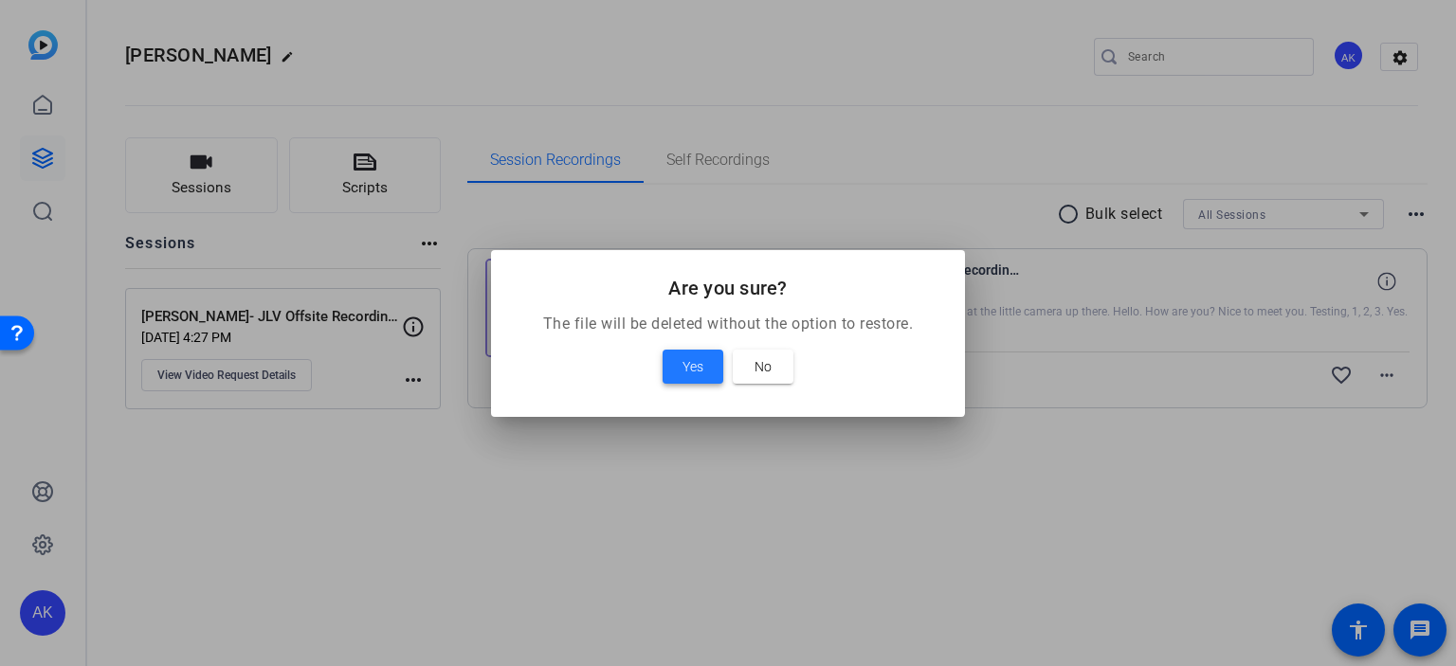
click at [692, 367] on span "Yes" at bounding box center [692, 366] width 21 height 23
